Goal: Information Seeking & Learning: Compare options

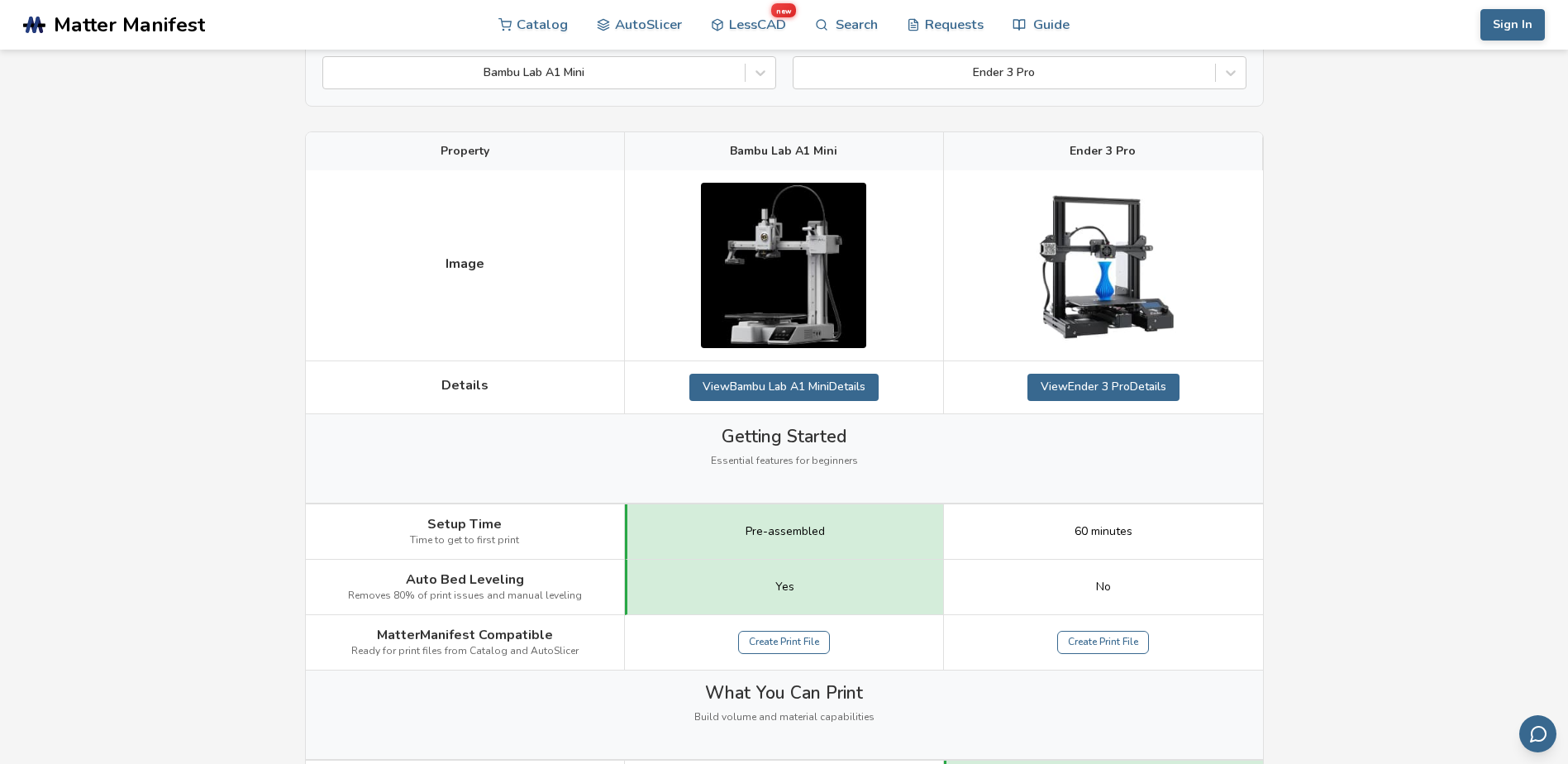
scroll to position [331, 0]
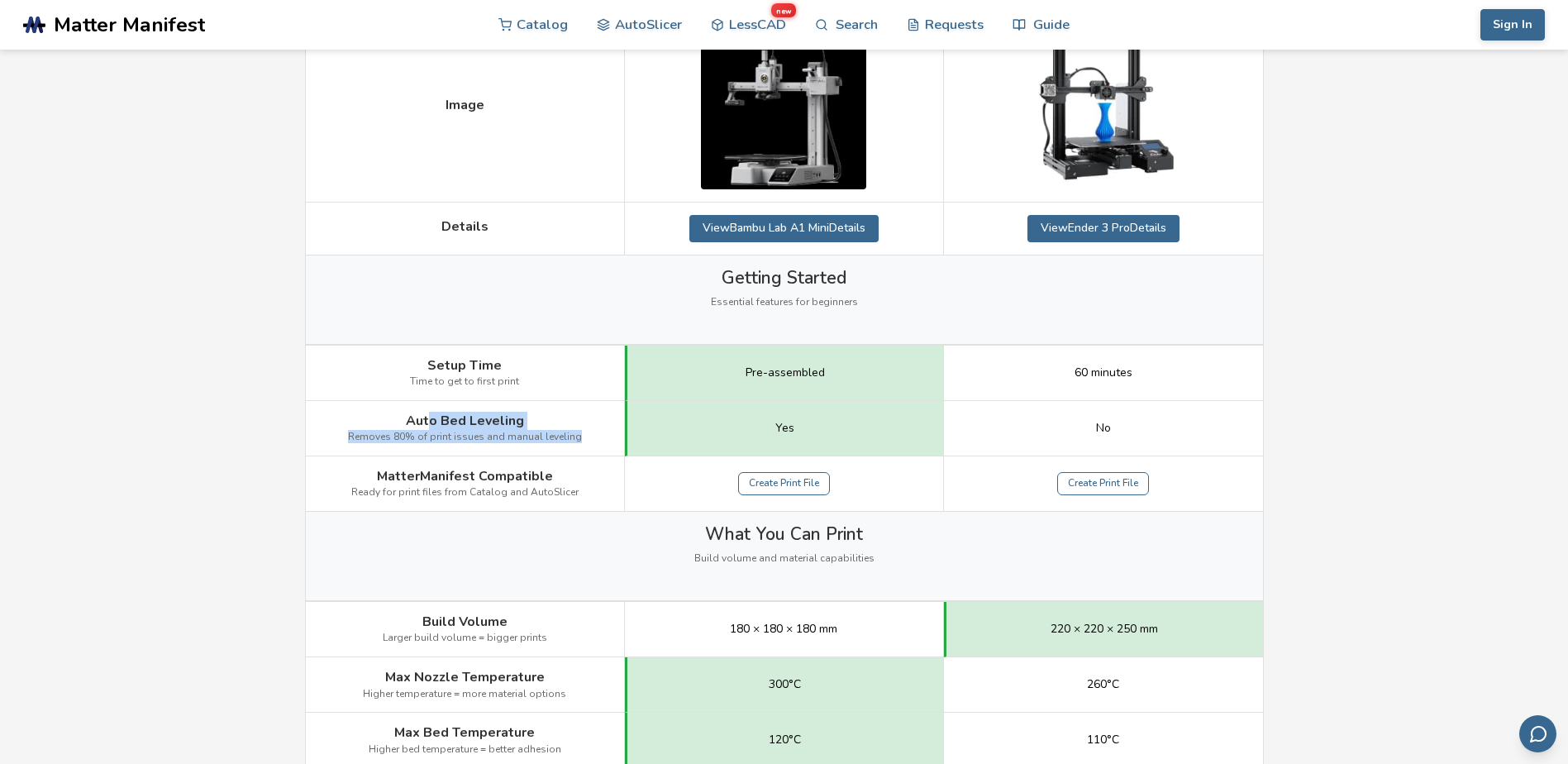
drag, startPoint x: 428, startPoint y: 413, endPoint x: 603, endPoint y: 429, distance: 175.7
click at [603, 429] on div "Auto Bed Leveling Removes 80% of print issues and manual leveling" at bounding box center [466, 429] width 319 height 55
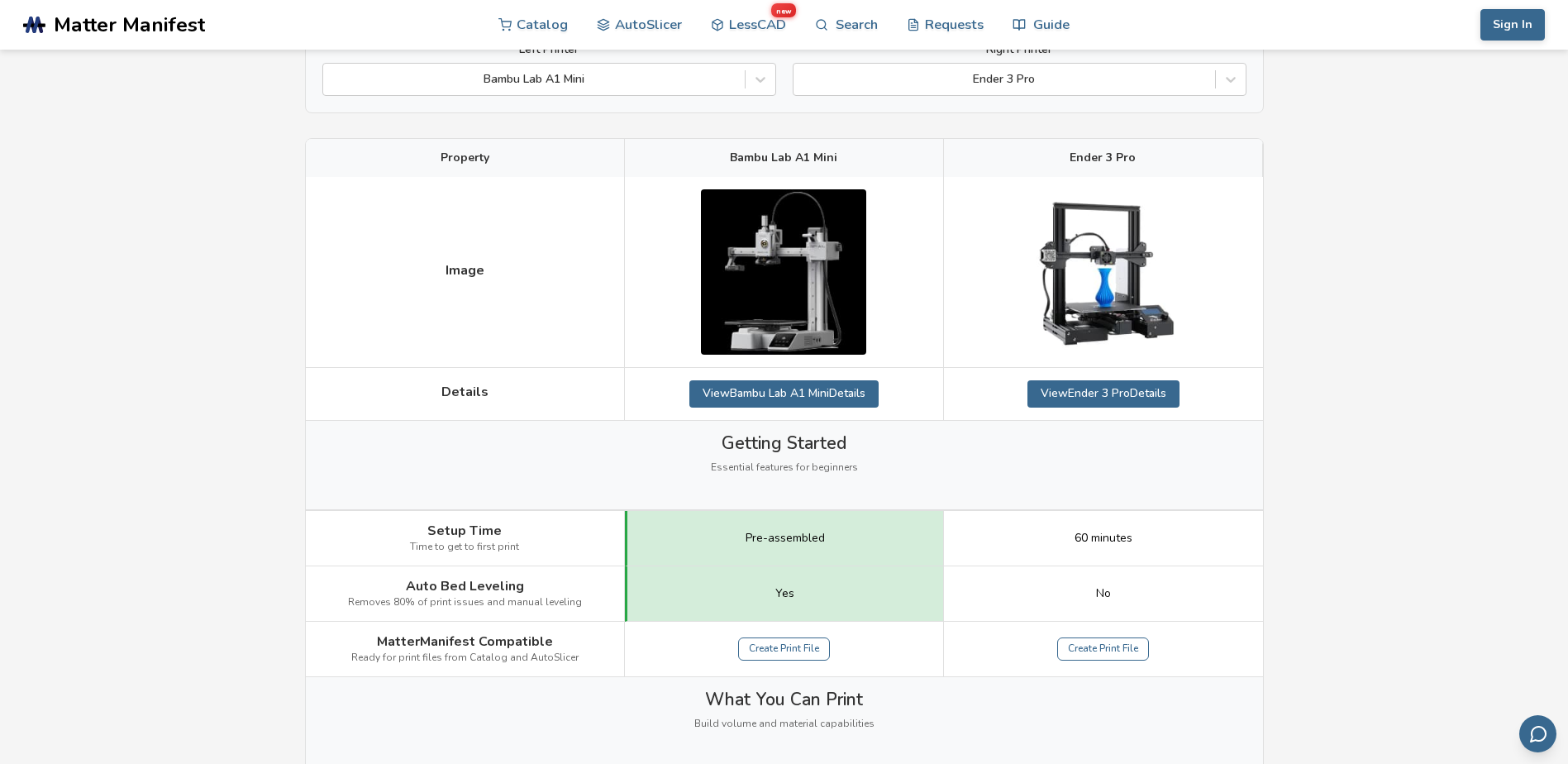
scroll to position [0, 0]
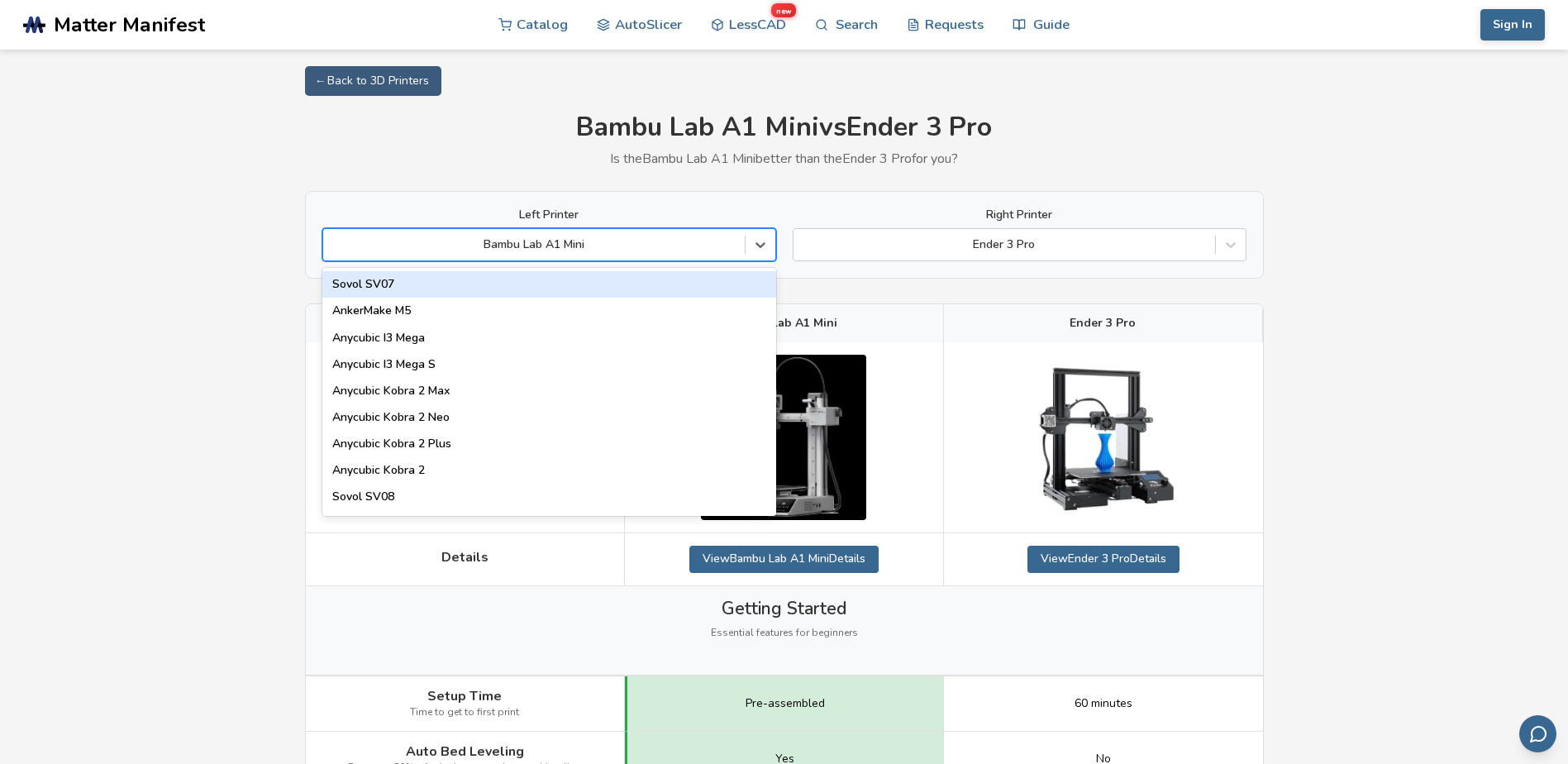
click at [618, 232] on div "Bambu Lab A1 Mini" at bounding box center [548, 245] width 453 height 34
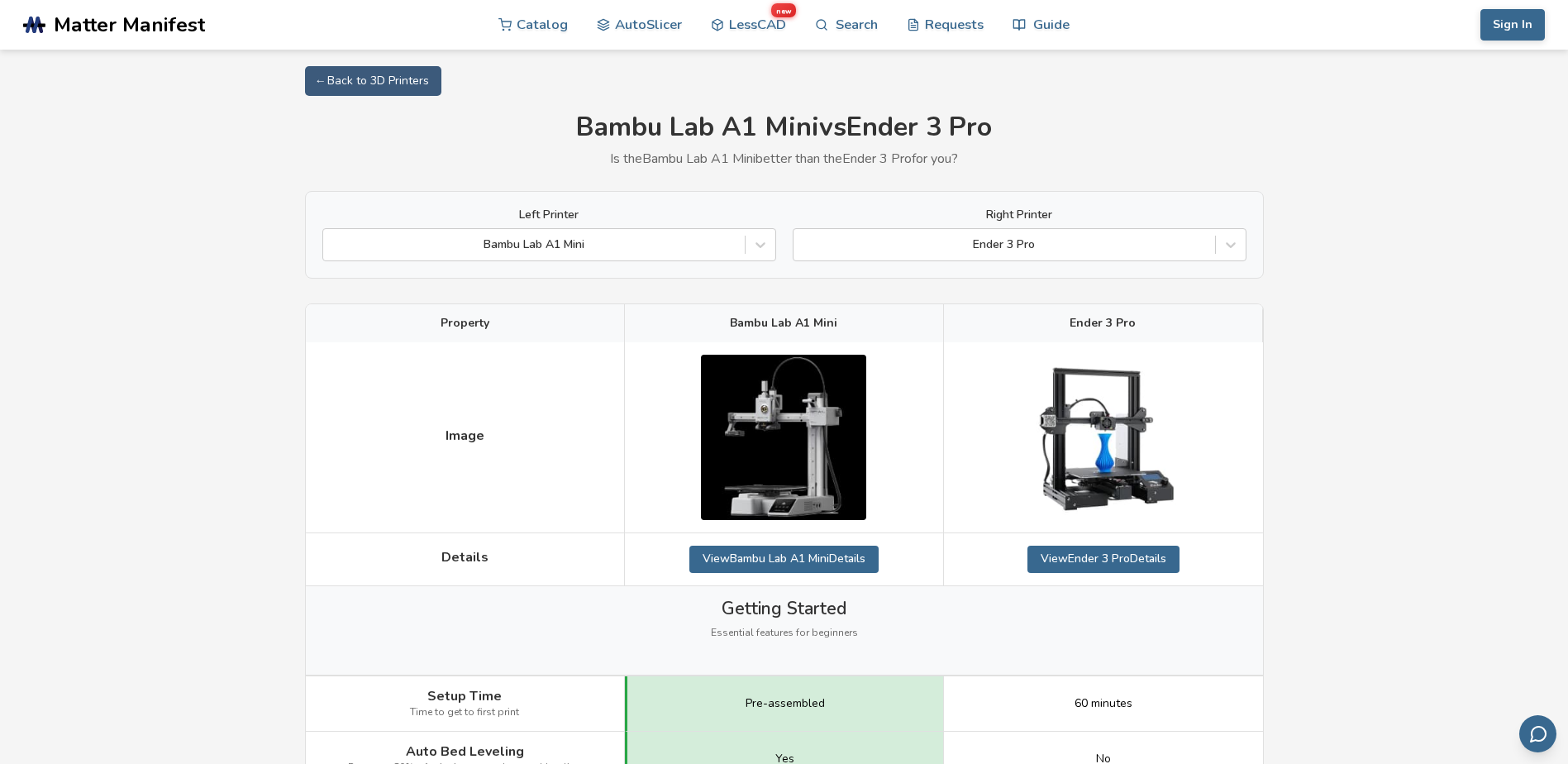
click at [632, 203] on div "Left Printer Bambu Lab A1 Mini Right Printer Ender 3 Pro" at bounding box center [785, 235] width 959 height 88
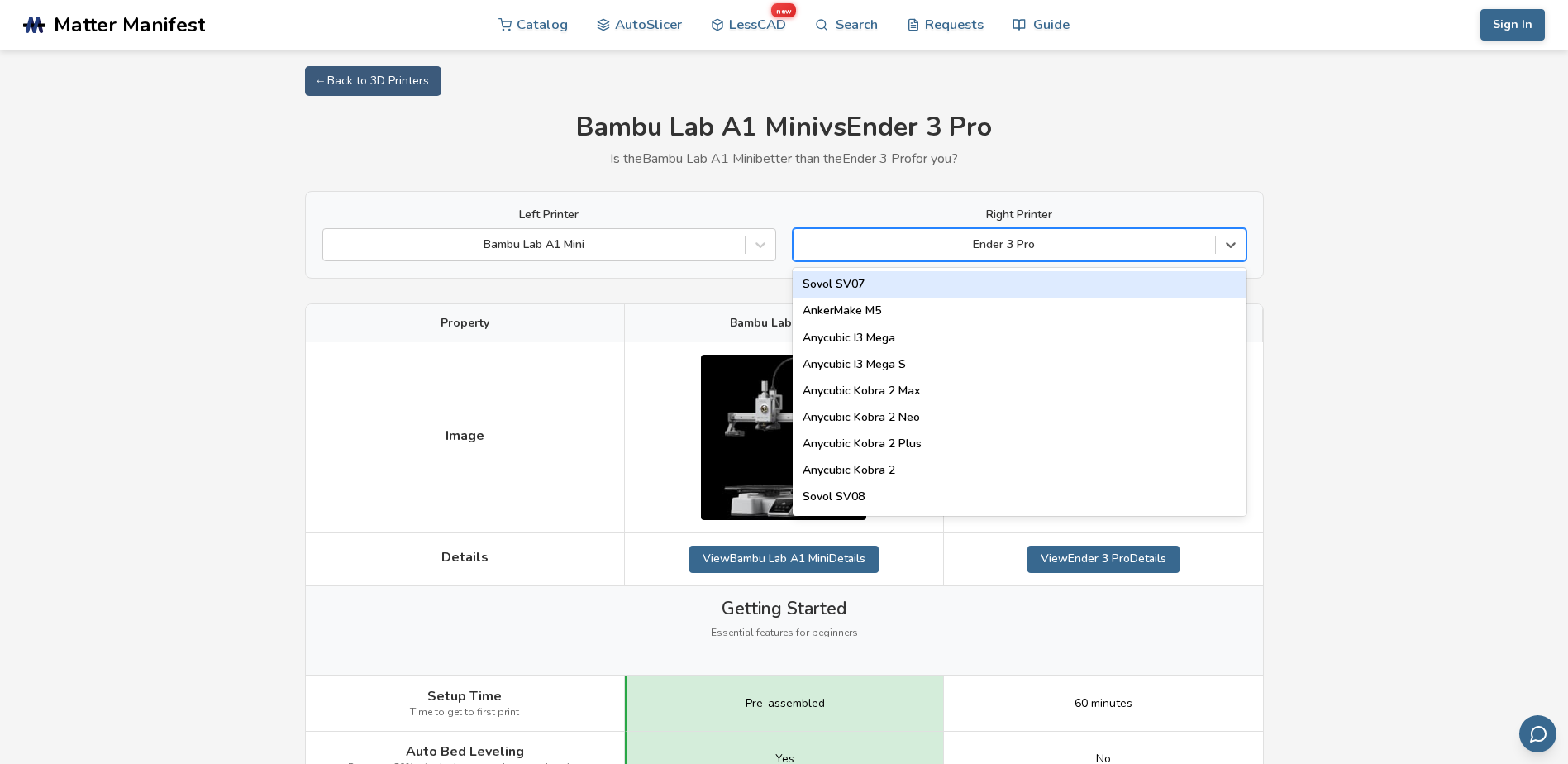
click at [1025, 254] on div "Ender 3 Pro" at bounding box center [1004, 244] width 422 height 23
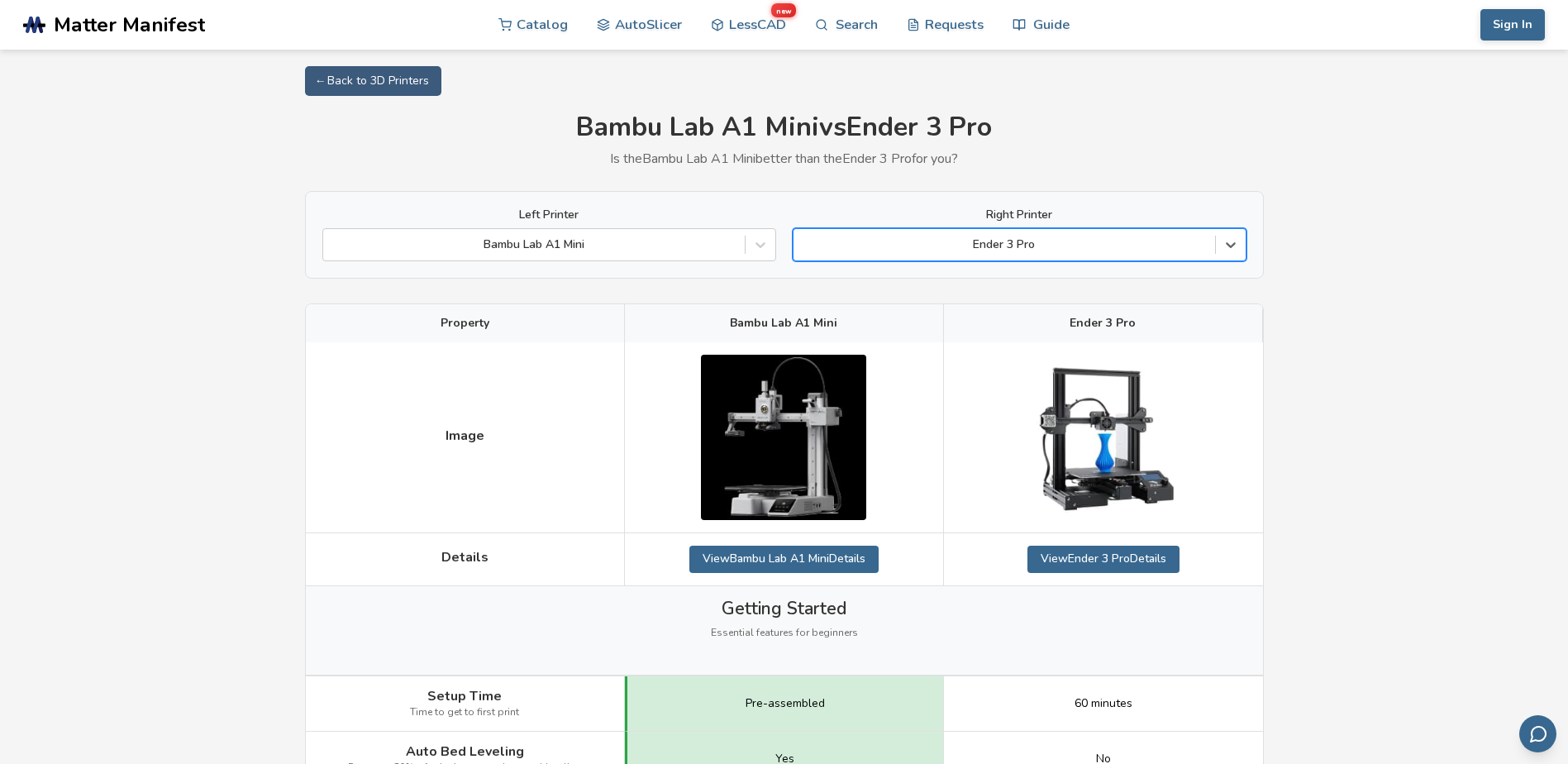
click at [1026, 252] on div at bounding box center [1004, 245] width 405 height 17
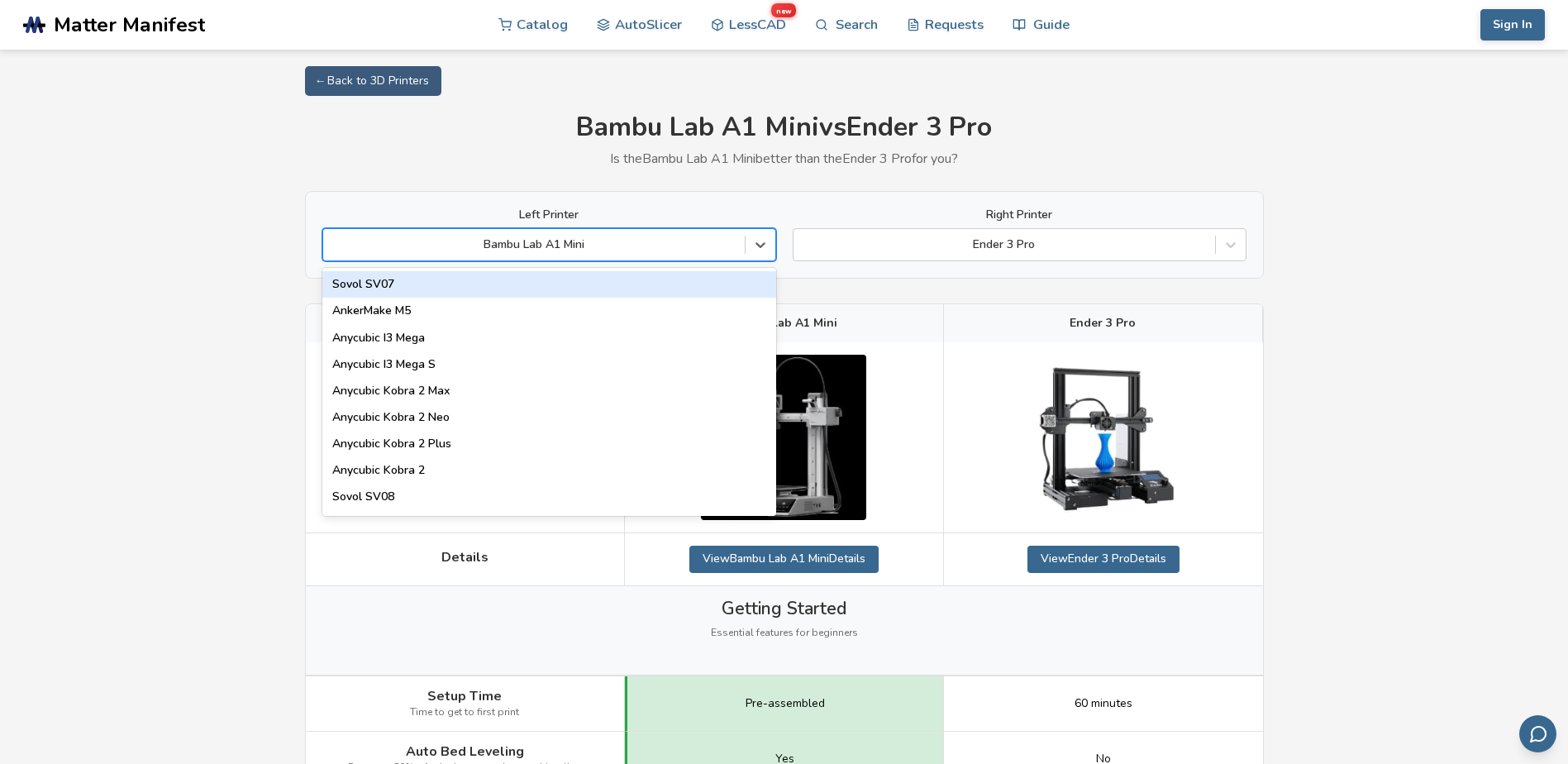
click at [615, 236] on div "Bambu Lab A1 Mini" at bounding box center [534, 244] width 422 height 23
click at [625, 214] on label "Left Printer" at bounding box center [548, 215] width 453 height 13
